Goal: Find specific page/section: Find specific page/section

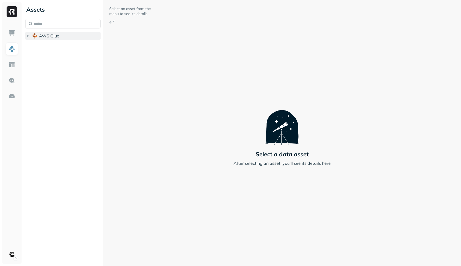
click at [43, 39] on button "AWS Glue" at bounding box center [62, 36] width 75 height 8
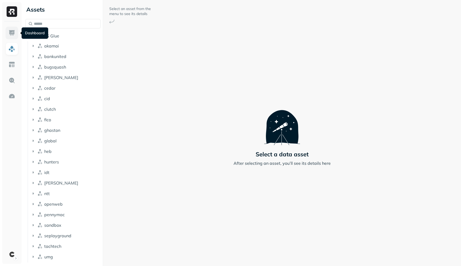
click at [11, 34] on img at bounding box center [11, 32] width 7 height 7
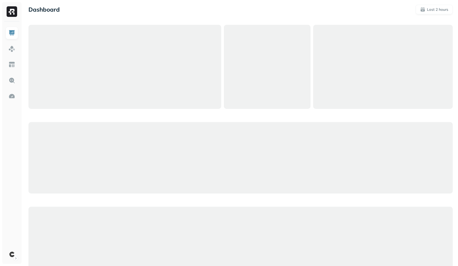
click at [322, 102] on div at bounding box center [383, 67] width 140 height 84
click at [209, 1] on div "Dashboard Last 2 hours" at bounding box center [240, 147] width 435 height 295
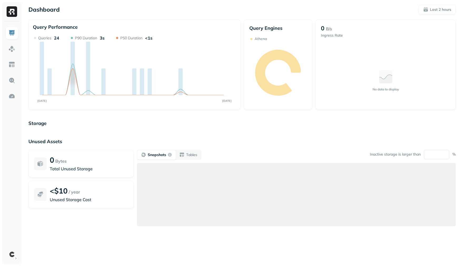
click at [328, 137] on div "Storage Unused Assets 0 Bytes Total Unused Storage <$10 / year Unused Storage C…" at bounding box center [241, 182] width 427 height 134
click at [186, 159] on button "Tables" at bounding box center [188, 154] width 25 height 9
click at [158, 157] on button "Snapshots" at bounding box center [156, 154] width 38 height 9
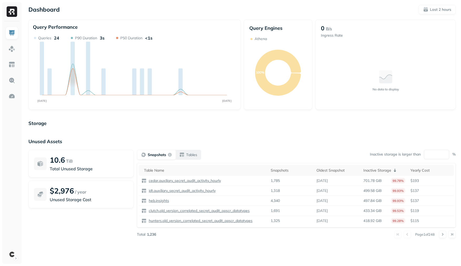
click at [185, 155] on div "Tables" at bounding box center [188, 154] width 18 height 5
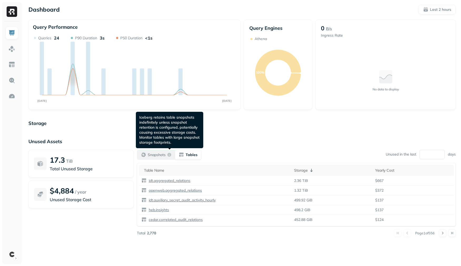
click at [163, 154] on p "Snapshots" at bounding box center [157, 154] width 18 height 5
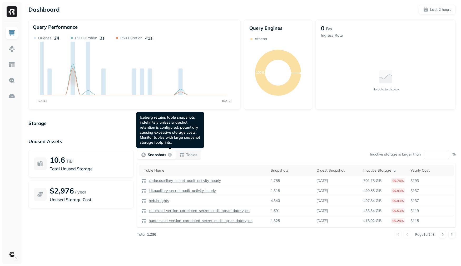
click at [175, 155] on button "Snapshots" at bounding box center [156, 154] width 38 height 9
click at [182, 155] on div "Tables" at bounding box center [188, 154] width 18 height 5
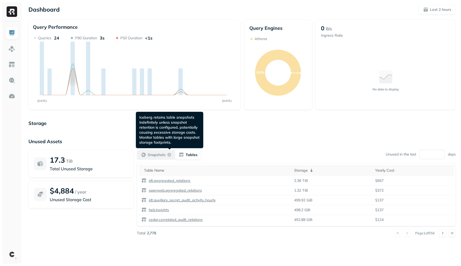
click at [171, 154] on div "button" at bounding box center [169, 154] width 4 height 4
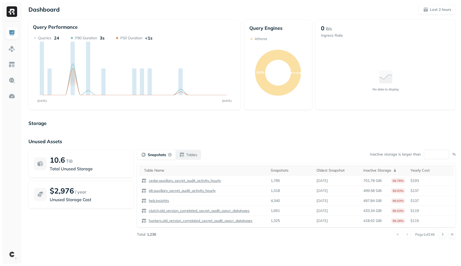
click at [185, 155] on div "Tables" at bounding box center [188, 154] width 18 height 5
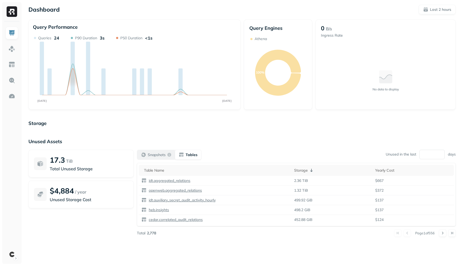
click at [166, 153] on div "Snapshots" at bounding box center [156, 154] width 31 height 5
